Goal: Register for event/course

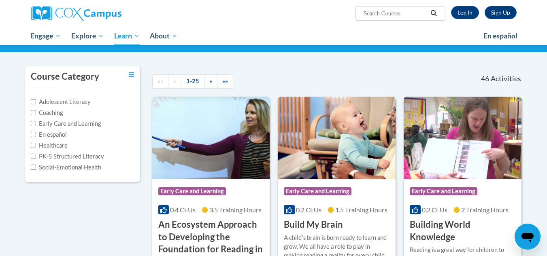
scroll to position [81, 0]
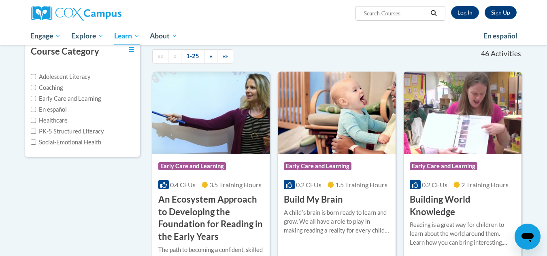
click at [204, 131] on img at bounding box center [211, 113] width 118 height 83
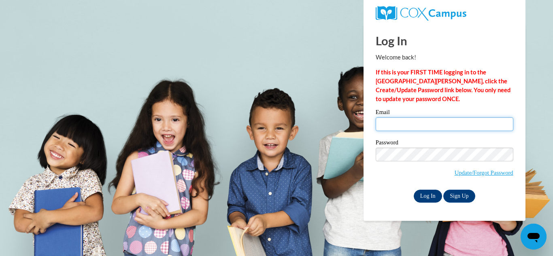
type input "tonieanderson90@gmail.com"
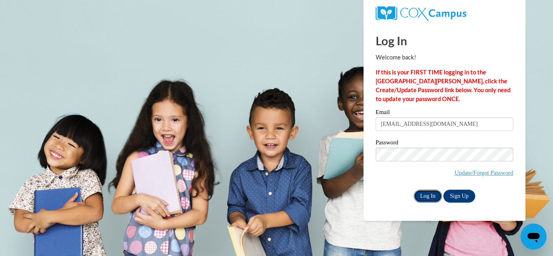
drag, startPoint x: 434, startPoint y: 196, endPoint x: 430, endPoint y: 202, distance: 7.1
click at [433, 196] on input "Log In" at bounding box center [428, 196] width 28 height 13
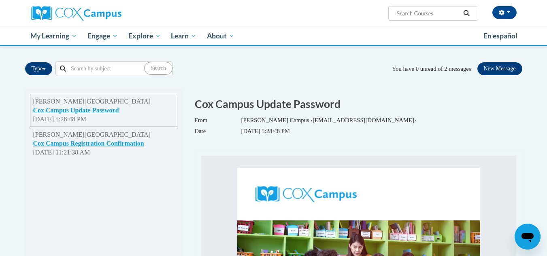
scroll to position [81, 0]
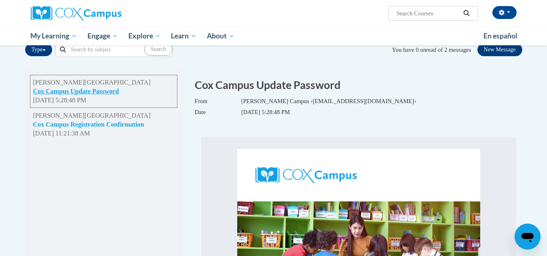
click at [132, 125] on button "Cox Campus Registration Confirmation" at bounding box center [88, 124] width 111 height 9
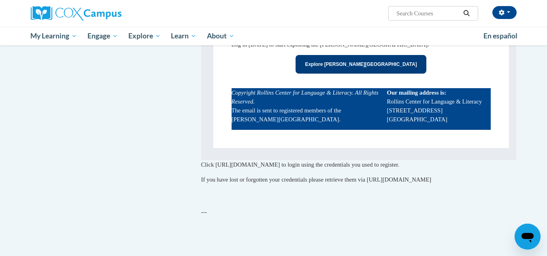
scroll to position [393, 0]
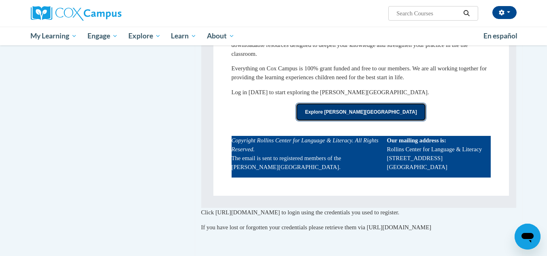
click at [375, 112] on link "Explore Cox Campus" at bounding box center [361, 112] width 130 height 19
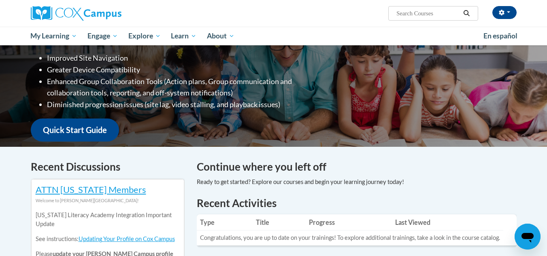
scroll to position [117, 0]
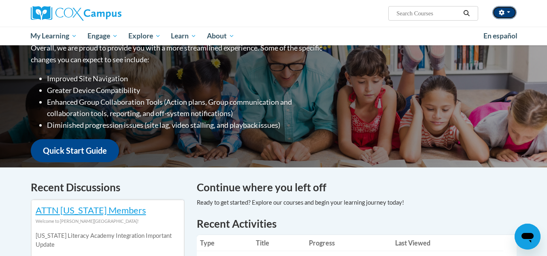
click at [506, 15] on button "button" at bounding box center [504, 12] width 24 height 13
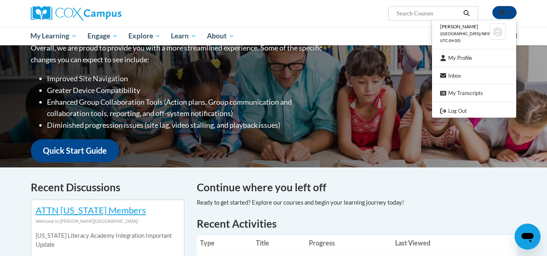
click at [362, 29] on ul "My Learning My Learning My Course Progress Certificates My Action Plans Group D…" at bounding box center [252, 36] width 453 height 19
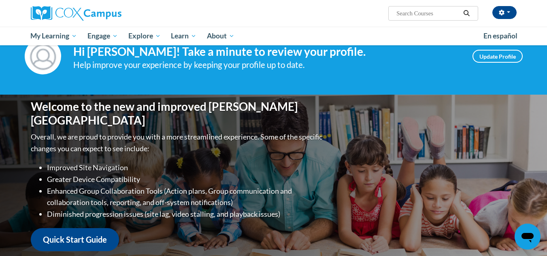
scroll to position [0, 0]
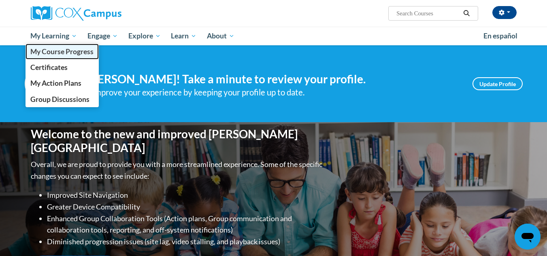
click at [45, 51] on span "My Course Progress" at bounding box center [61, 51] width 63 height 9
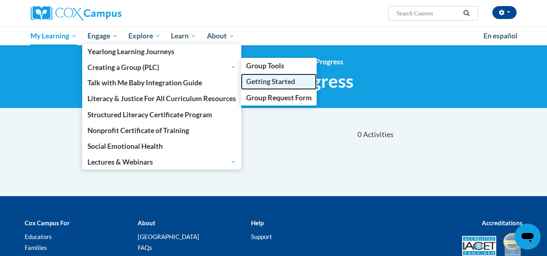
click at [277, 81] on span "Getting Started" at bounding box center [270, 81] width 49 height 9
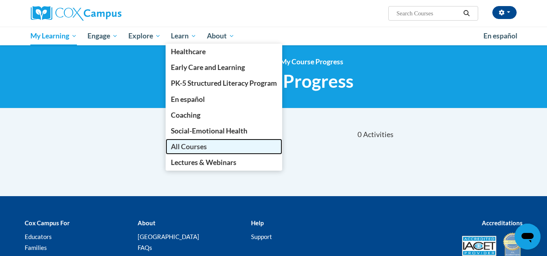
click at [194, 147] on span "All Courses" at bounding box center [189, 146] width 36 height 9
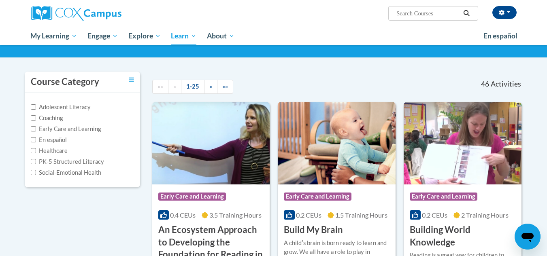
scroll to position [40, 0]
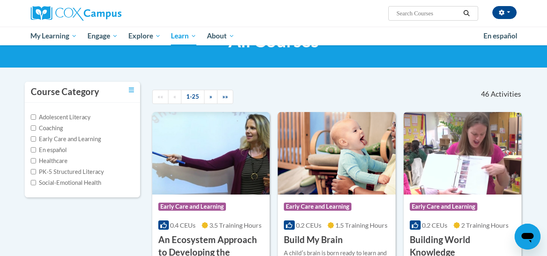
click at [74, 136] on label "Early Care and Learning" at bounding box center [66, 139] width 70 height 9
click at [36, 136] on input "Early Care and Learning" at bounding box center [33, 138] width 5 height 5
checkbox input "true"
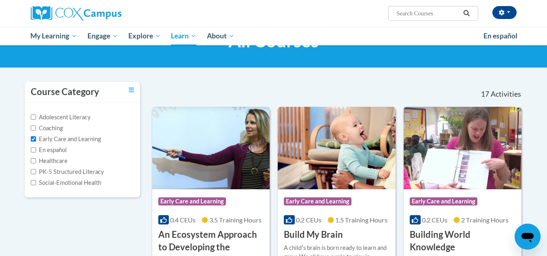
click at [214, 148] on img at bounding box center [211, 148] width 118 height 83
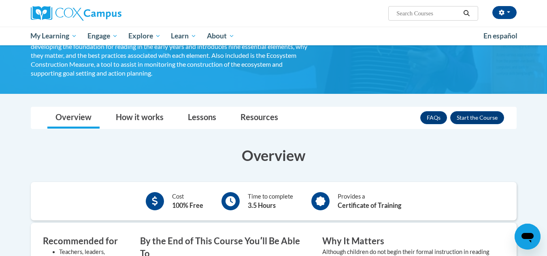
scroll to position [162, 0]
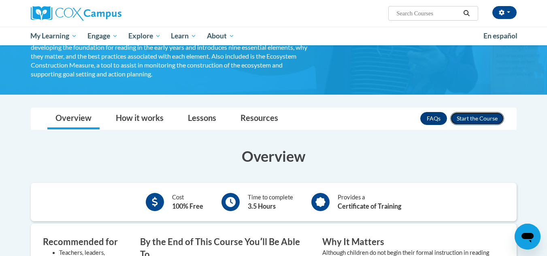
click at [482, 117] on button "Enroll" at bounding box center [477, 118] width 54 height 13
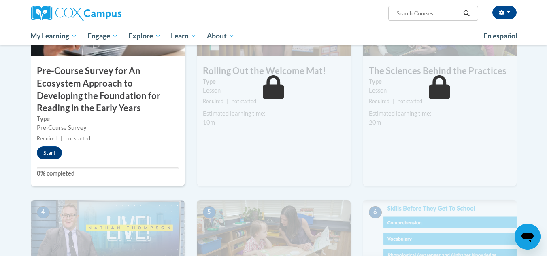
scroll to position [202, 0]
